Goal: Task Accomplishment & Management: Manage account settings

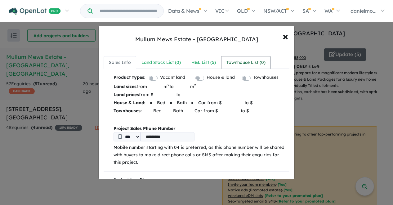
click at [252, 65] on div "Townhouse List ( 0 )" at bounding box center [245, 62] width 39 height 7
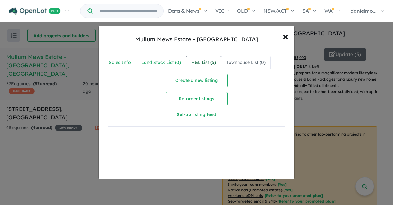
click at [211, 63] on div "H&L List ( 5 )" at bounding box center [203, 62] width 25 height 7
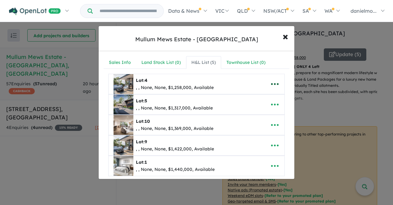
click at [274, 84] on icon "button" at bounding box center [274, 83] width 9 height 9
click at [263, 97] on link "Edit" at bounding box center [257, 98] width 46 height 14
select select "**"
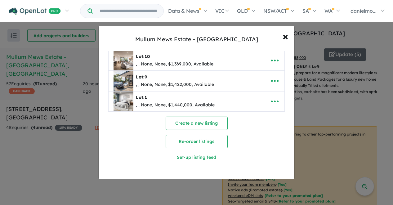
scroll to position [955, 0]
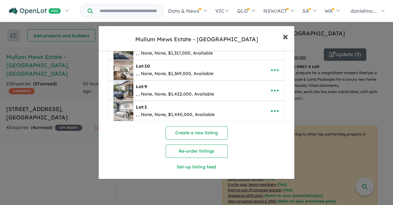
click at [285, 36] on span "×" at bounding box center [286, 35] width 6 height 13
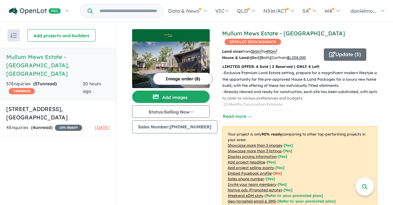
scroll to position [0, 0]
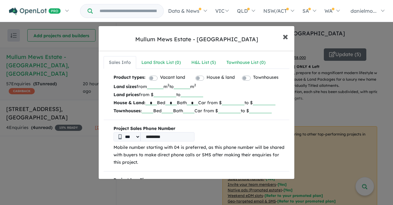
click at [283, 36] on span "×" at bounding box center [286, 35] width 6 height 13
click at [286, 35] on span "×" at bounding box center [286, 35] width 6 height 13
click at [285, 39] on span "×" at bounding box center [286, 35] width 6 height 13
click at [209, 59] on div "H&L List ( 5 )" at bounding box center [203, 62] width 25 height 7
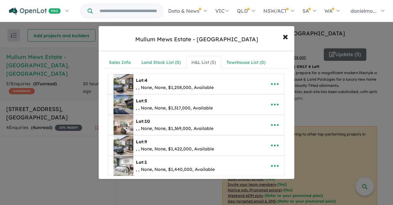
scroll to position [68, 0]
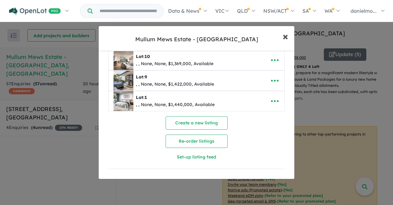
click at [283, 37] on span "×" at bounding box center [286, 35] width 6 height 13
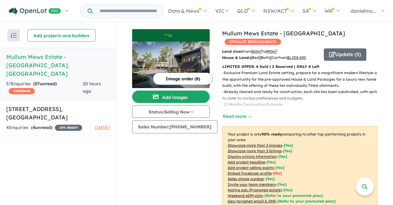
scroll to position [0, 0]
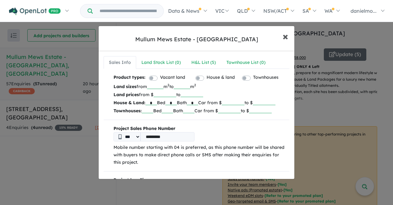
click at [283, 35] on span "×" at bounding box center [286, 35] width 6 height 13
